Goal: Transaction & Acquisition: Download file/media

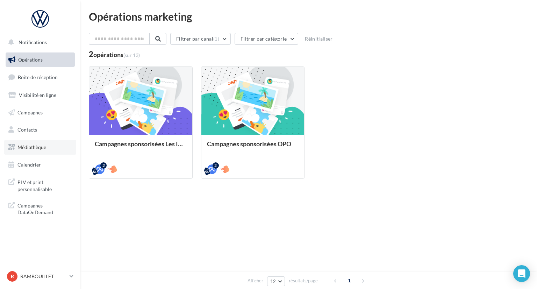
click at [27, 143] on link "Médiathèque" at bounding box center [40, 147] width 72 height 15
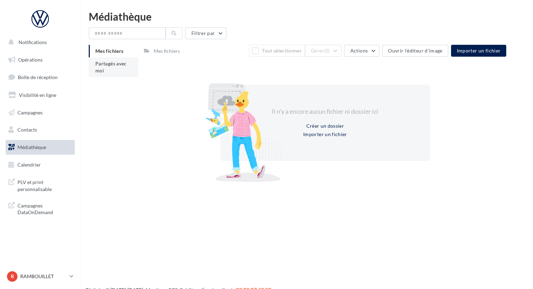
click at [115, 64] on span "Partagés avec moi" at bounding box center [110, 66] width 31 height 13
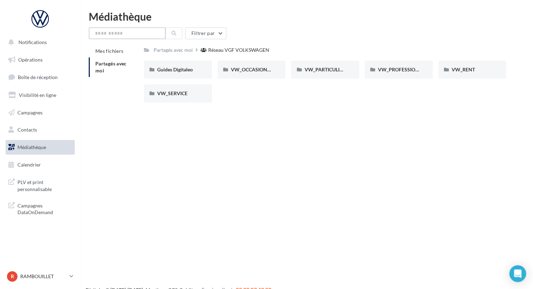
click at [144, 29] on input "text" at bounding box center [127, 33] width 77 height 12
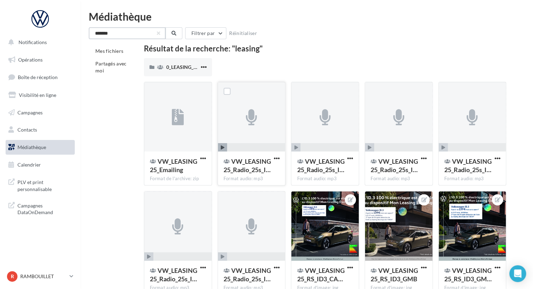
scroll to position [41, 0]
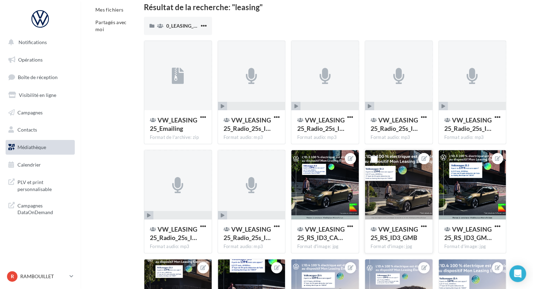
type input "*******"
click at [417, 184] on div at bounding box center [398, 185] width 67 height 70
click at [407, 190] on div at bounding box center [398, 185] width 67 height 70
click at [423, 225] on span "button" at bounding box center [424, 226] width 6 height 6
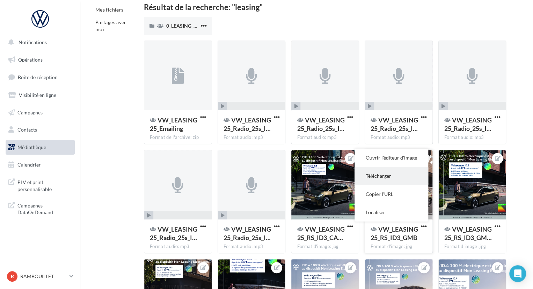
click at [385, 174] on button "Télécharger" at bounding box center [392, 176] width 74 height 18
